Goal: Task Accomplishment & Management: Manage account settings

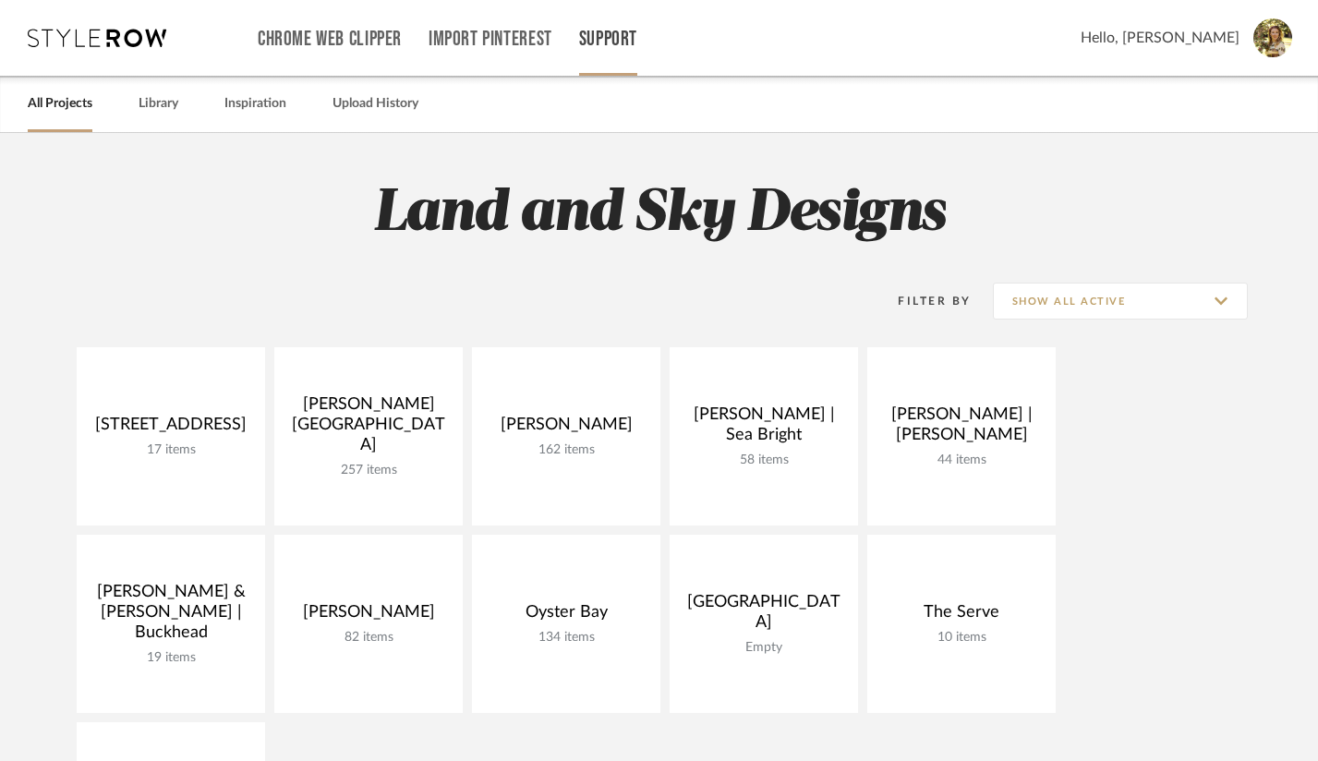
click at [618, 34] on link "Support" at bounding box center [608, 39] width 58 height 16
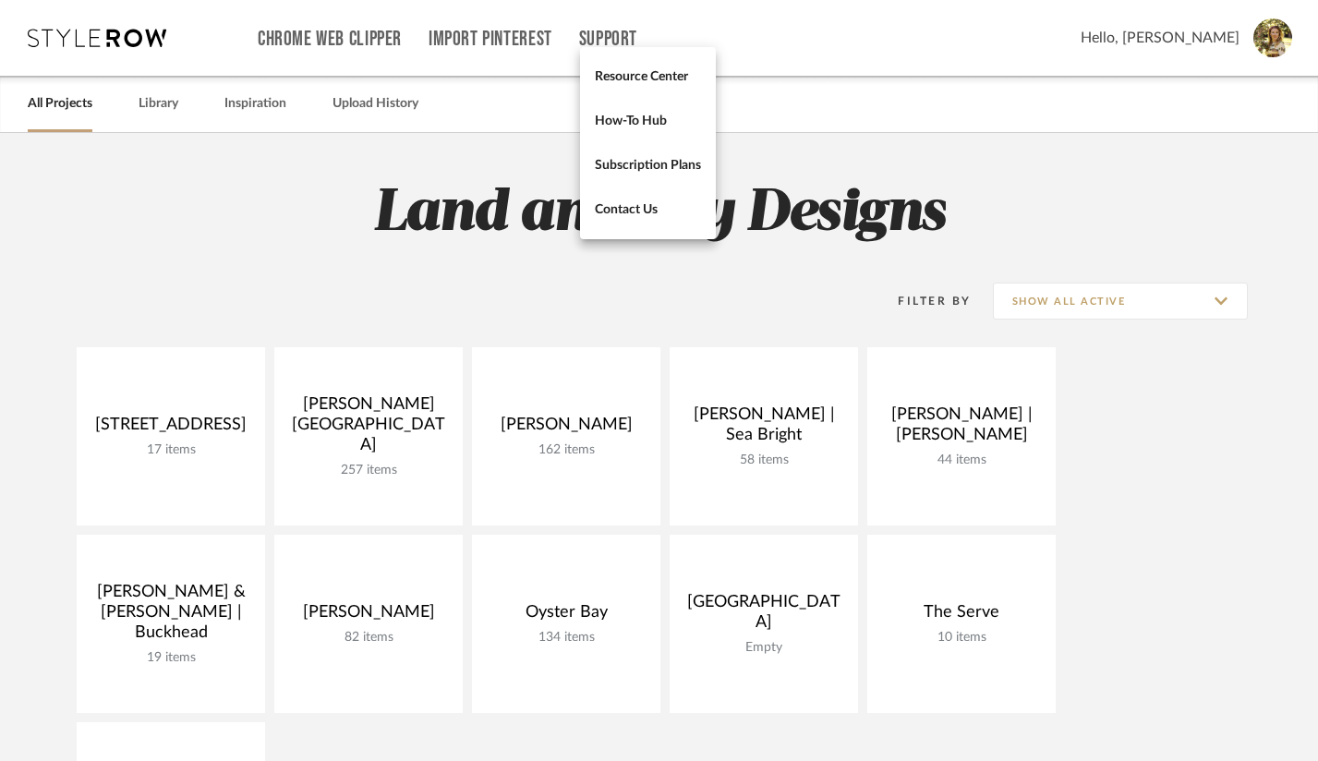
click at [795, 139] on div at bounding box center [659, 380] width 1318 height 761
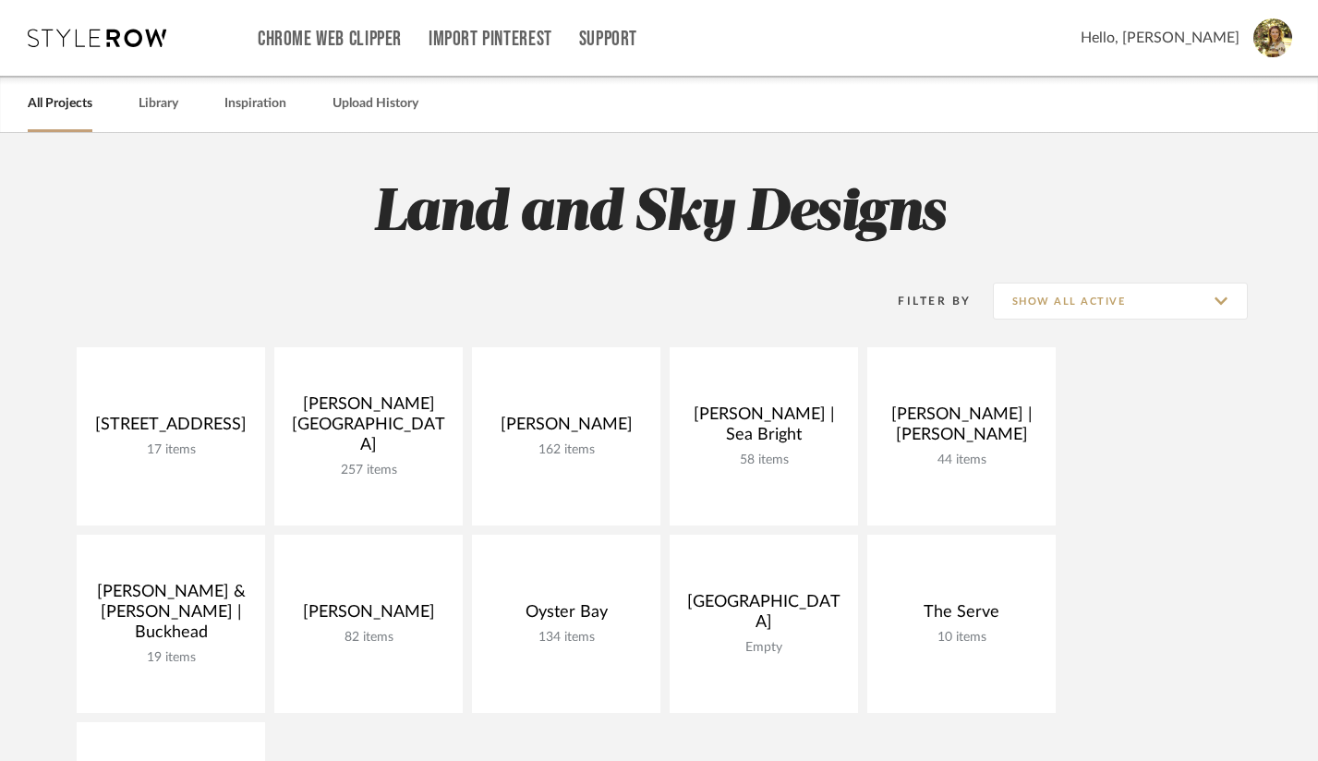
click at [1261, 43] on img at bounding box center [1272, 37] width 39 height 39
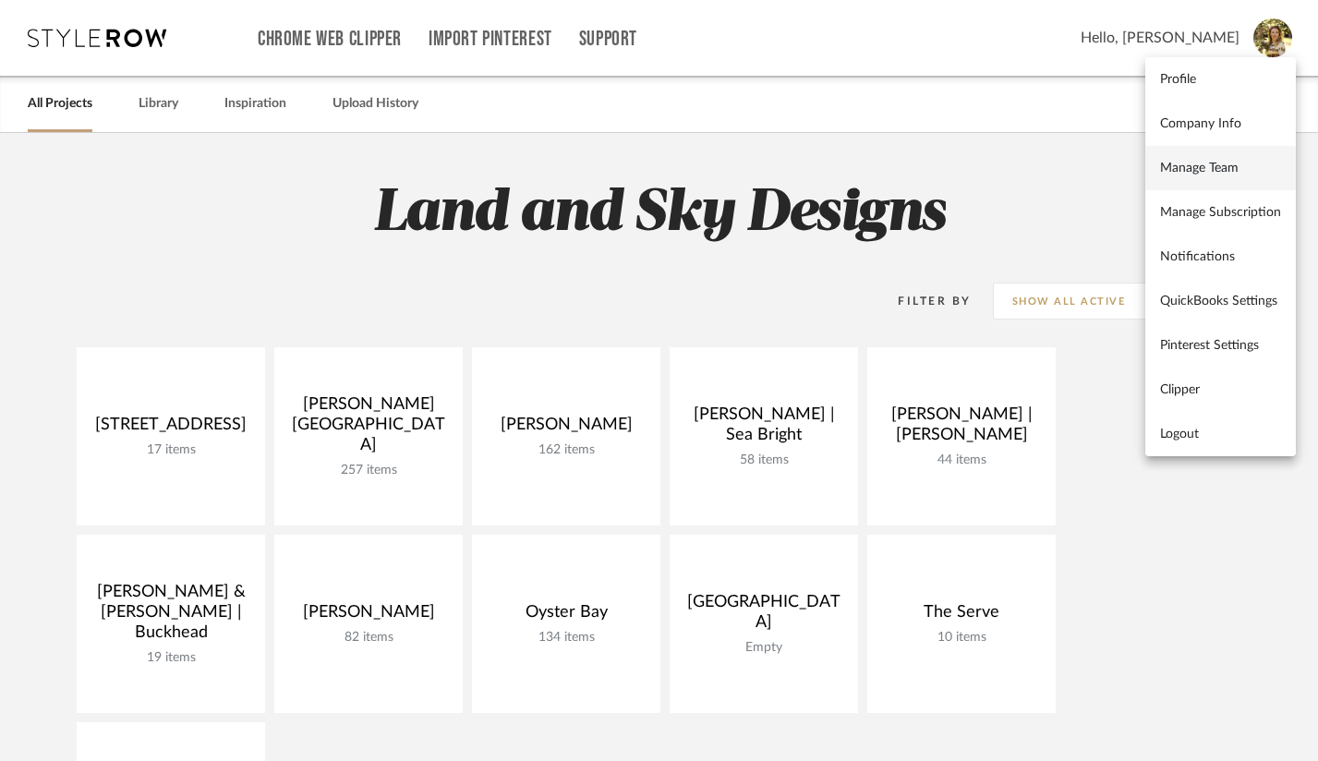
click at [1196, 173] on span "Manage Team" at bounding box center [1220, 169] width 121 height 16
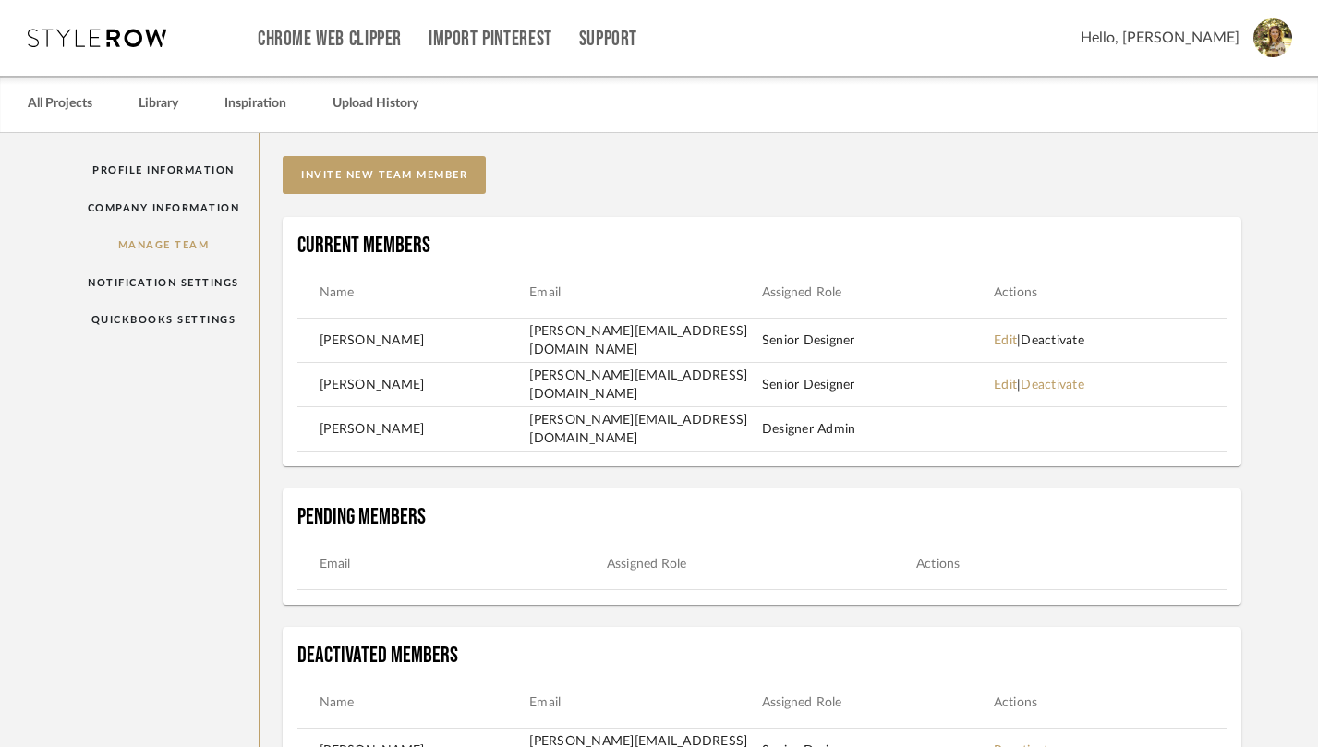
click at [1084, 345] on link "Deactivate" at bounding box center [1053, 340] width 64 height 13
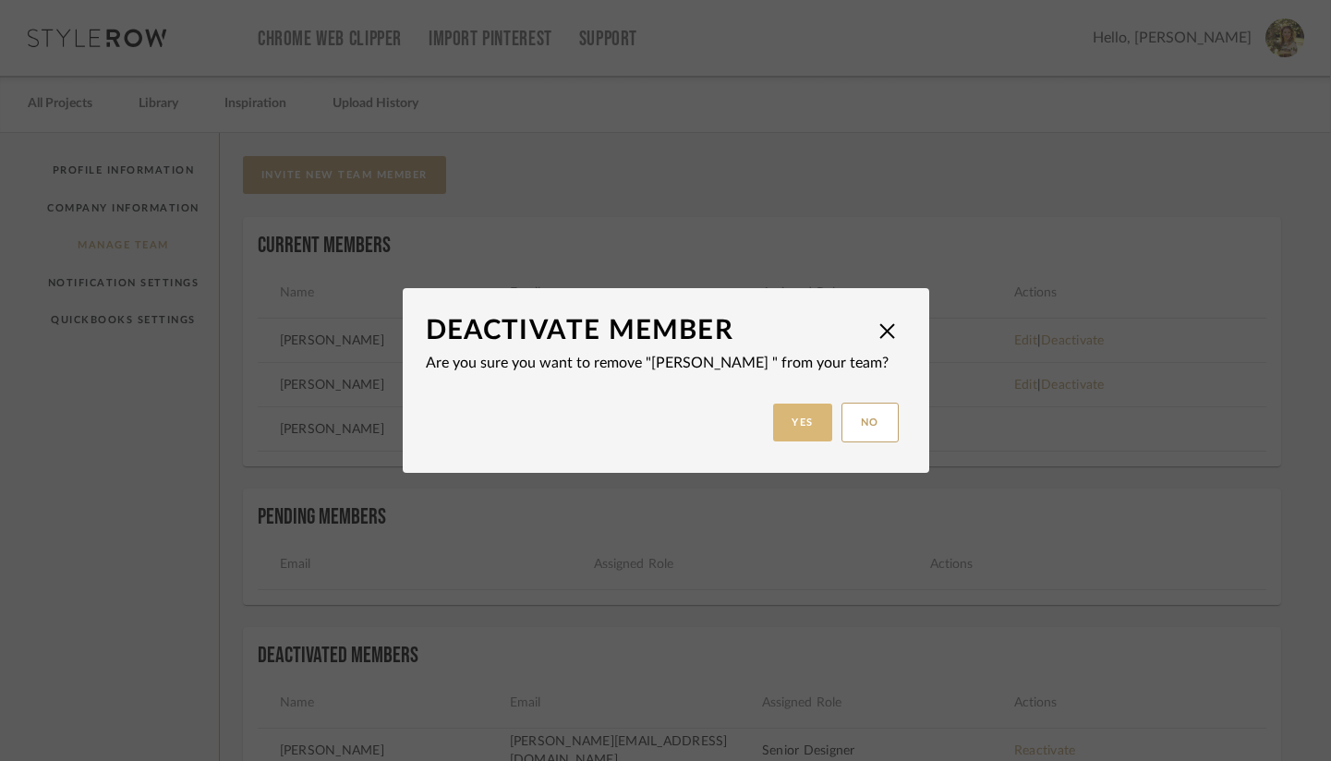
click at [794, 419] on button "Yes" at bounding box center [802, 423] width 59 height 38
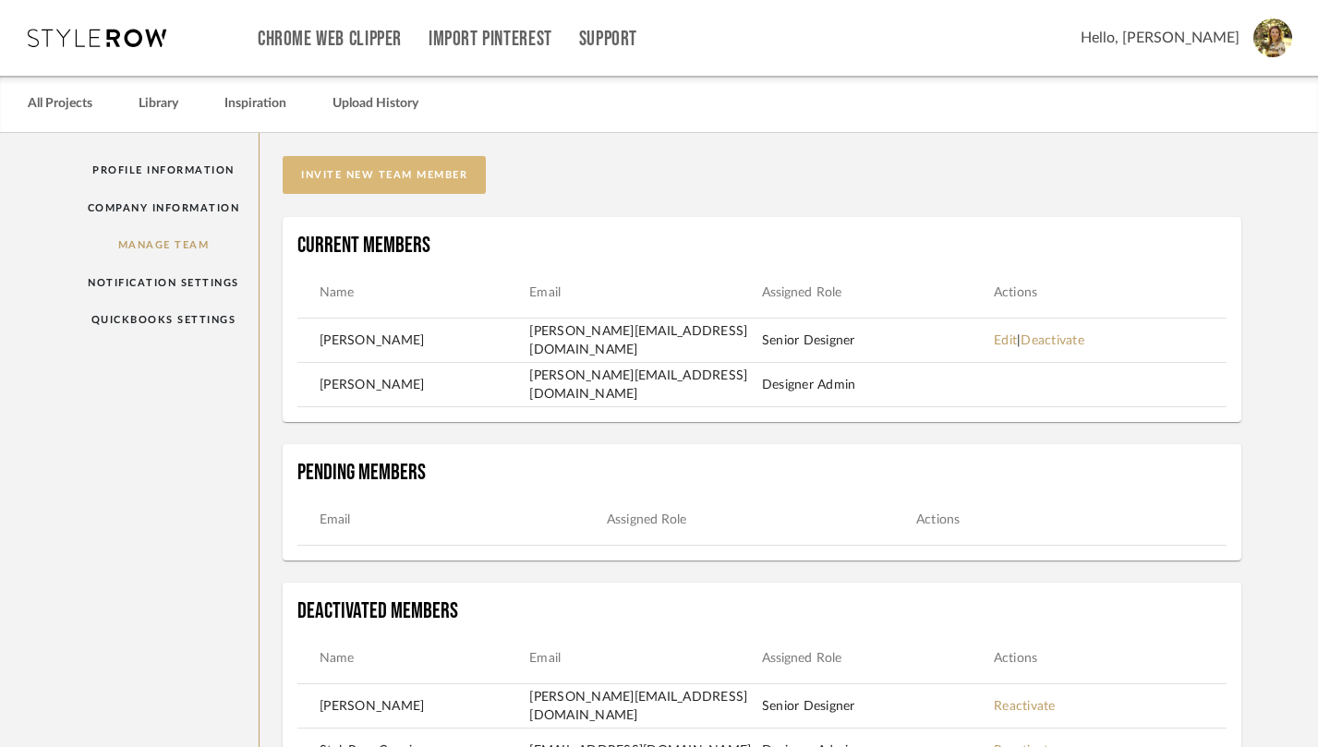
click at [341, 168] on button "invite new team member" at bounding box center [384, 175] width 203 height 38
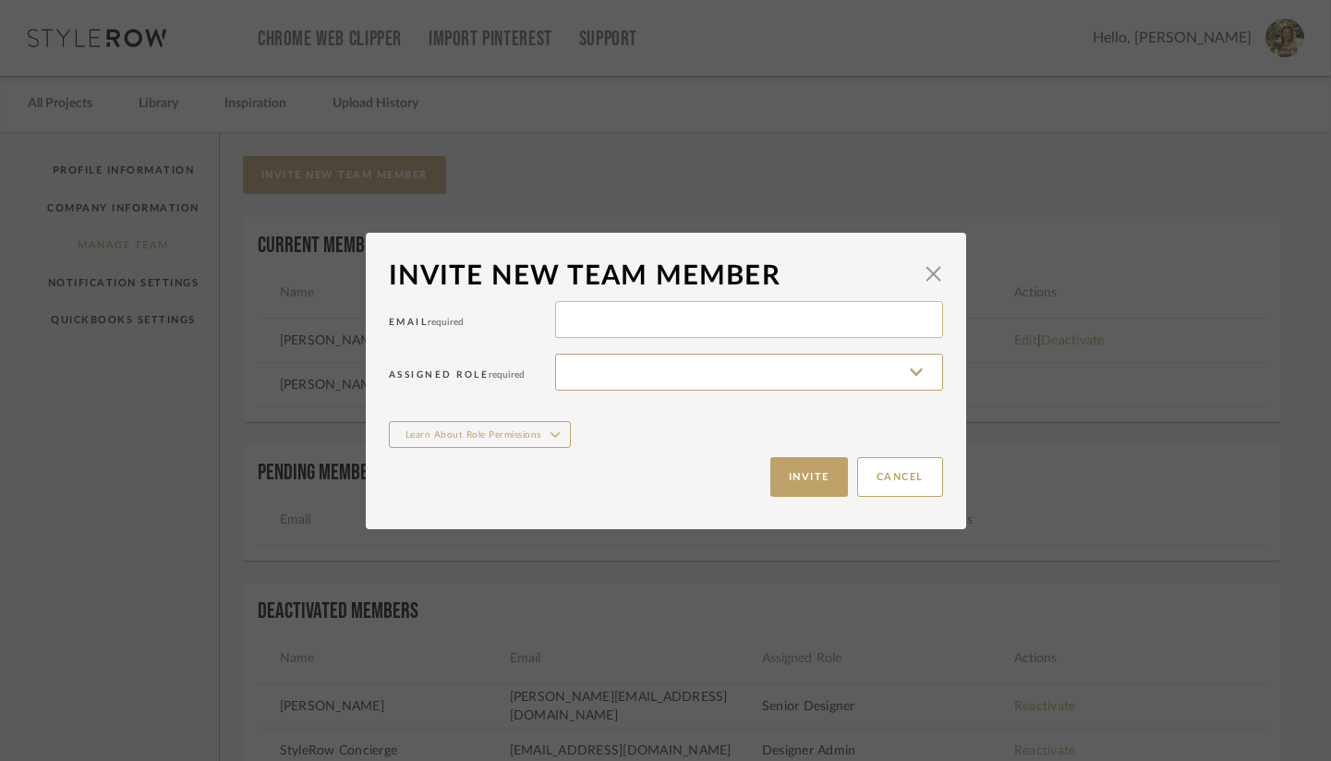
click at [576, 314] on input at bounding box center [749, 319] width 388 height 37
type input "[EMAIL_ADDRESS][DOMAIN_NAME]"
click at [645, 364] on input at bounding box center [749, 372] width 388 height 37
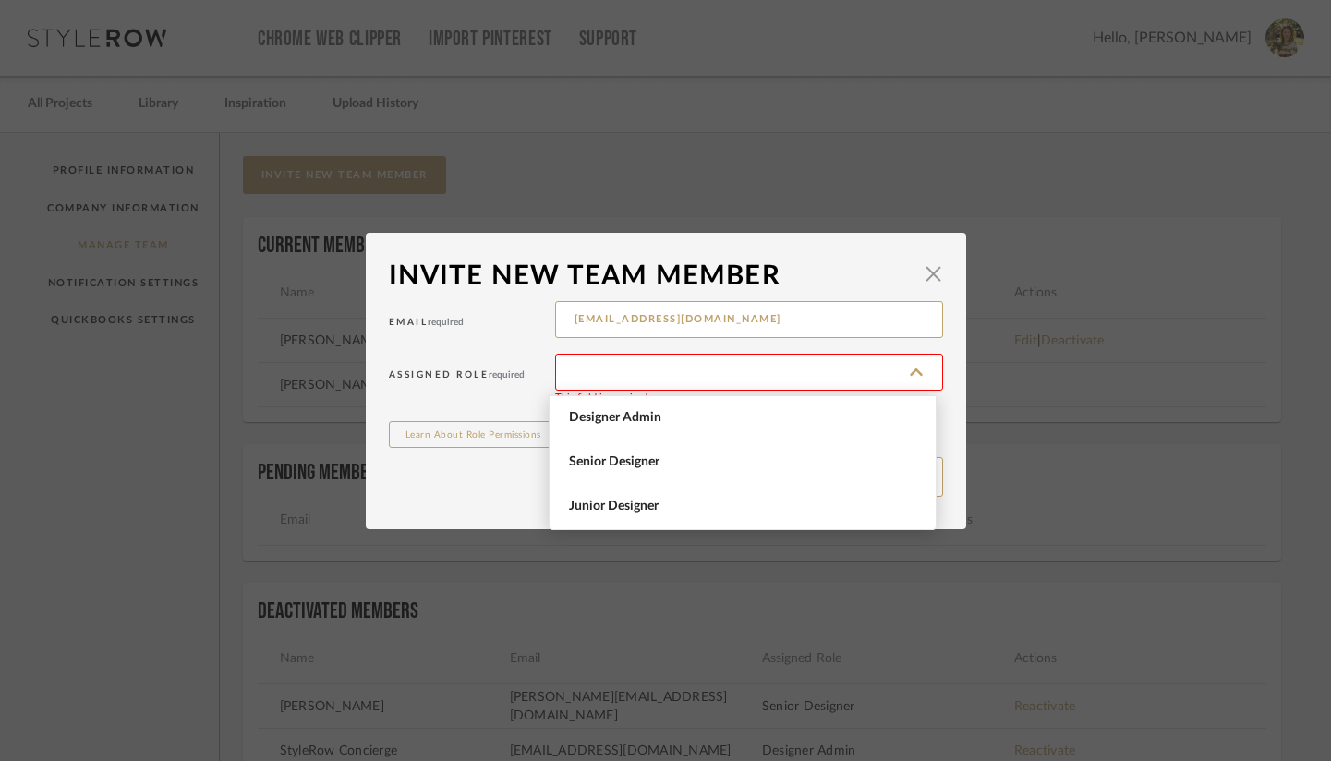
click at [619, 464] on span "Senior Designer" at bounding box center [745, 462] width 352 height 16
type input "Senior Designer"
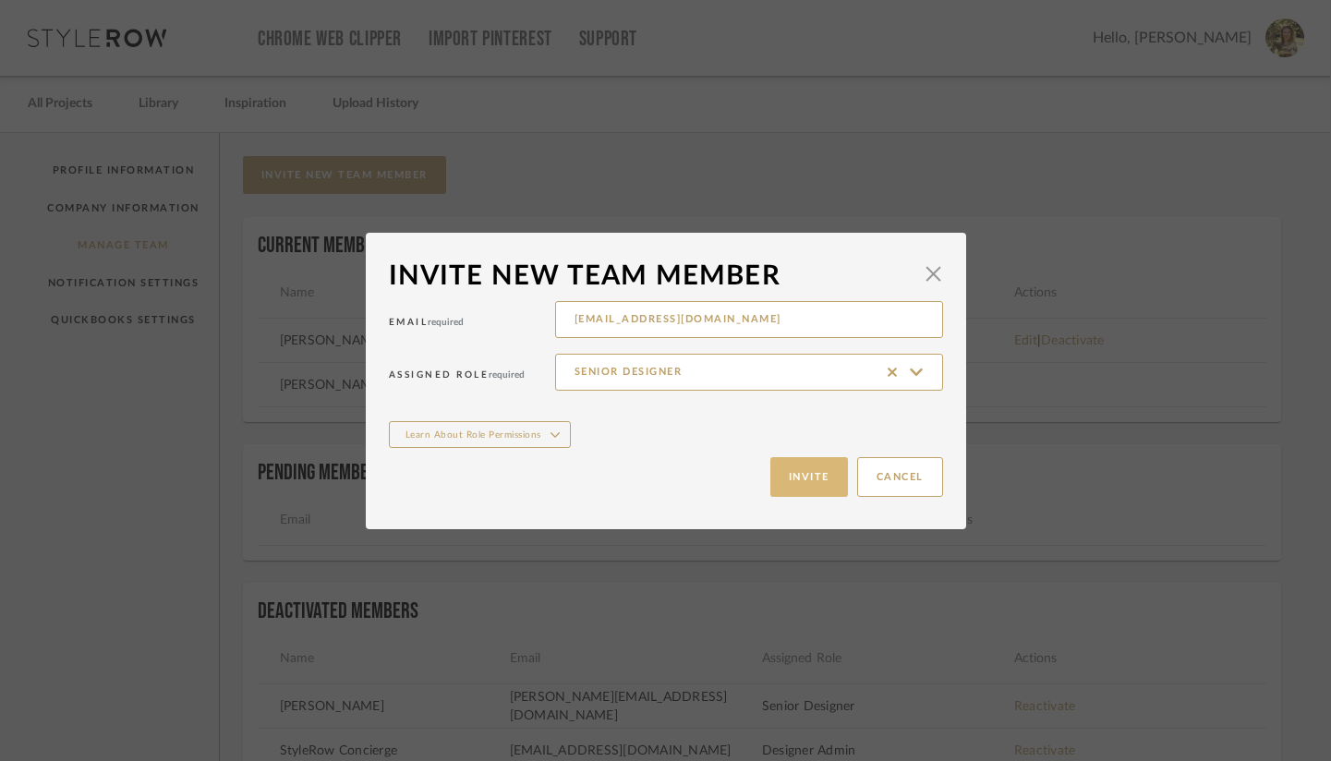
click at [801, 477] on button "Invite" at bounding box center [809, 477] width 78 height 40
